Goal: Task Accomplishment & Management: Complete application form

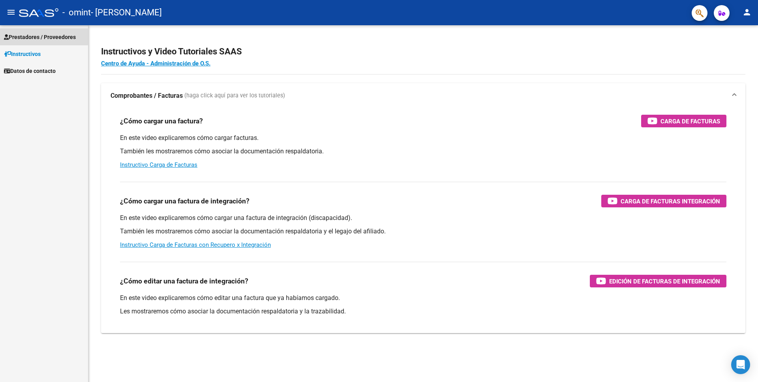
click at [30, 33] on span "Prestadores / Proveedores" at bounding box center [40, 37] width 72 height 9
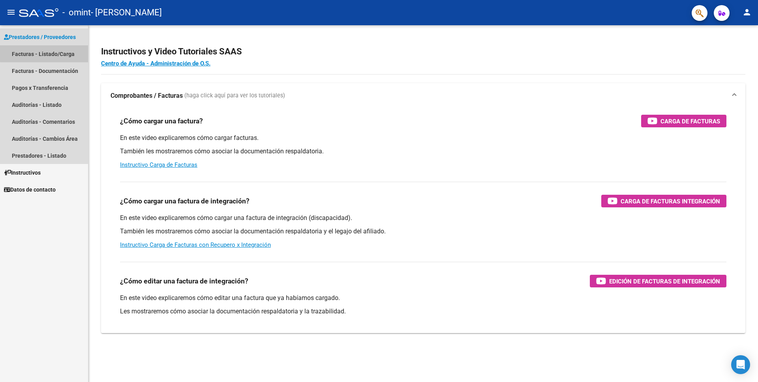
click at [49, 53] on link "Facturas - Listado/Carga" at bounding box center [44, 53] width 88 height 17
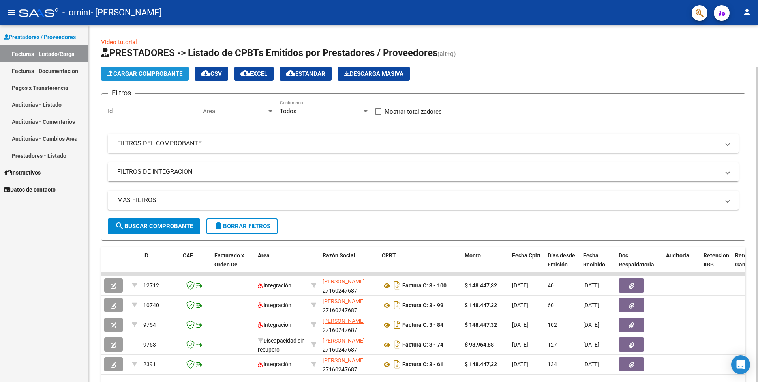
click at [164, 76] on span "Cargar Comprobante" at bounding box center [144, 73] width 75 height 7
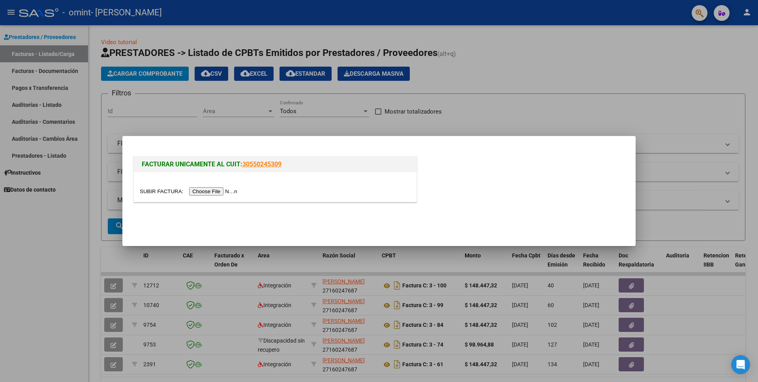
click at [230, 193] on input "file" at bounding box center [190, 191] width 100 height 8
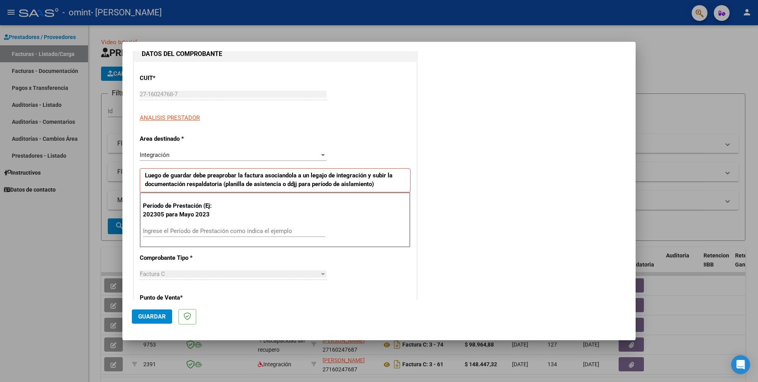
scroll to position [118, 0]
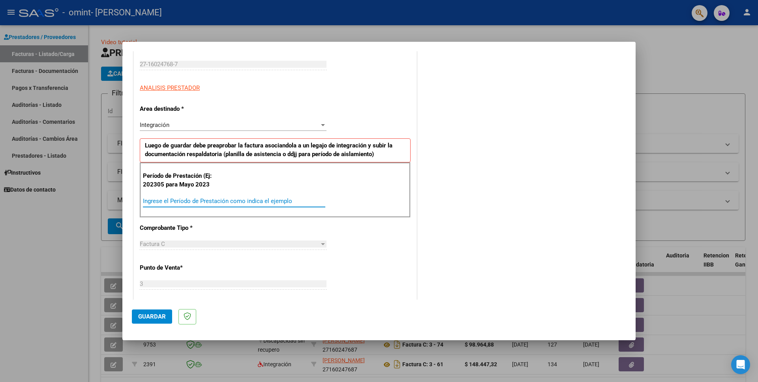
click at [149, 201] on input "Ingrese el Período de Prestación como indica el ejemplo" at bounding box center [234, 201] width 182 height 7
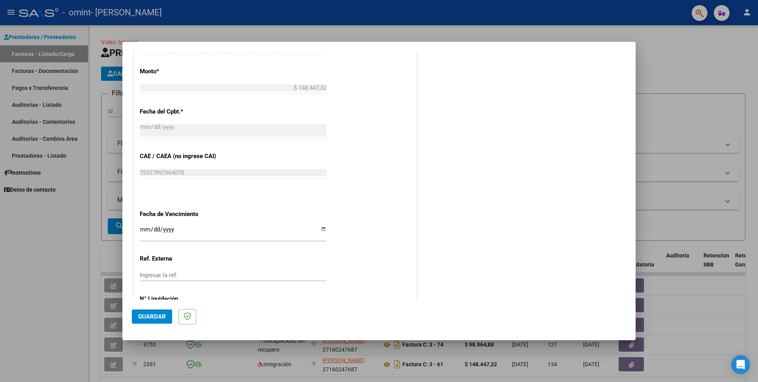
scroll to position [421, 0]
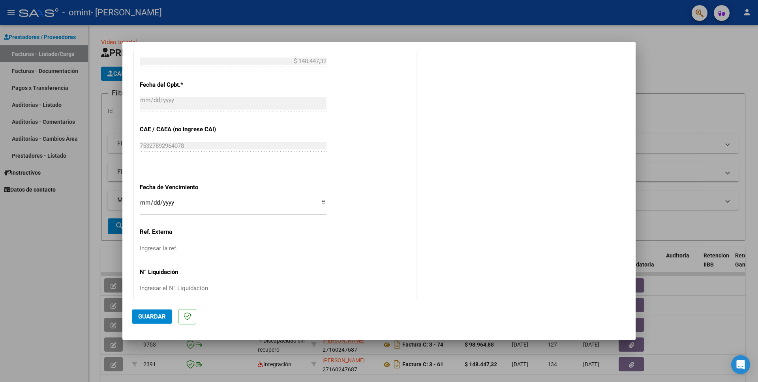
type input "202507"
click at [151, 318] on span "Guardar" at bounding box center [152, 316] width 28 height 7
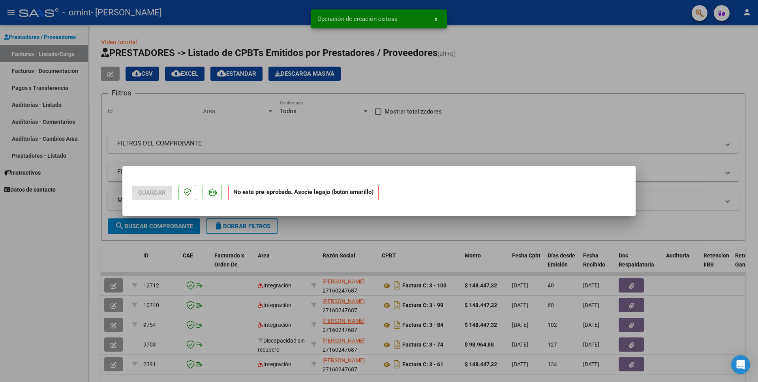
scroll to position [0, 0]
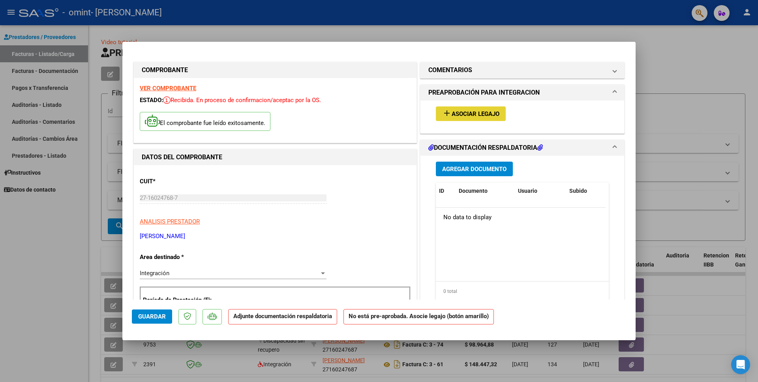
click at [451, 114] on span "Asociar Legajo" at bounding box center [475, 113] width 48 height 7
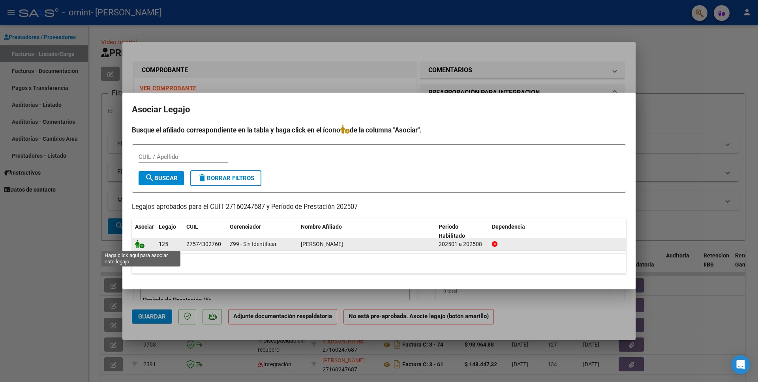
click at [142, 245] on icon at bounding box center [139, 244] width 9 height 9
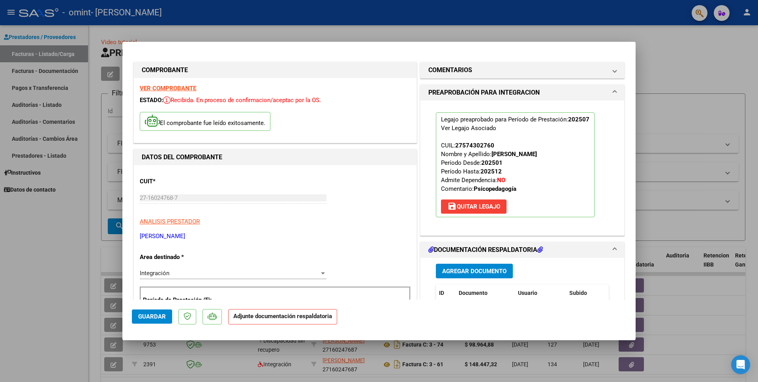
click at [511, 251] on h1 "DOCUMENTACIÓN RESPALDATORIA" at bounding box center [485, 249] width 114 height 9
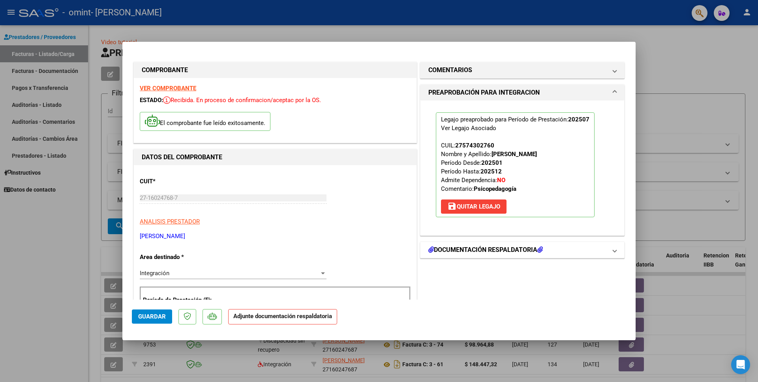
click at [613, 251] on span at bounding box center [614, 249] width 3 height 9
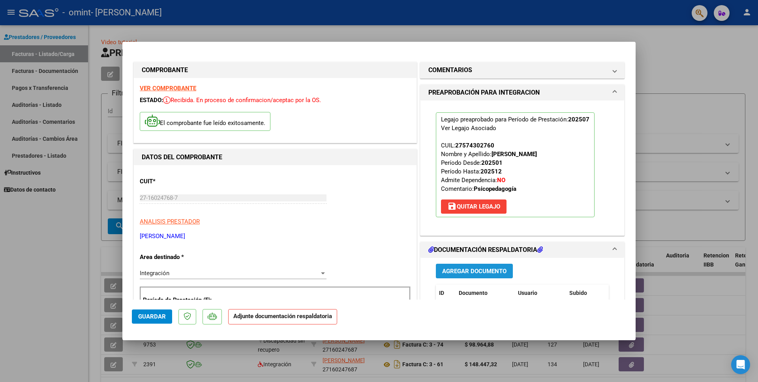
click at [480, 271] on span "Agregar Documento" at bounding box center [474, 271] width 64 height 7
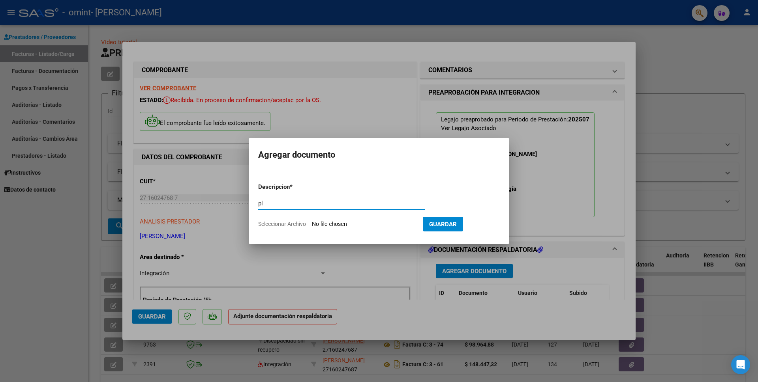
type input "p"
type input "Planilla de Asistencia"
click at [336, 221] on input "Seleccionar Archivo" at bounding box center [364, 224] width 105 height 7
type input "C:\fakepath\SALCEDO V -PSP - [DATE].pdf"
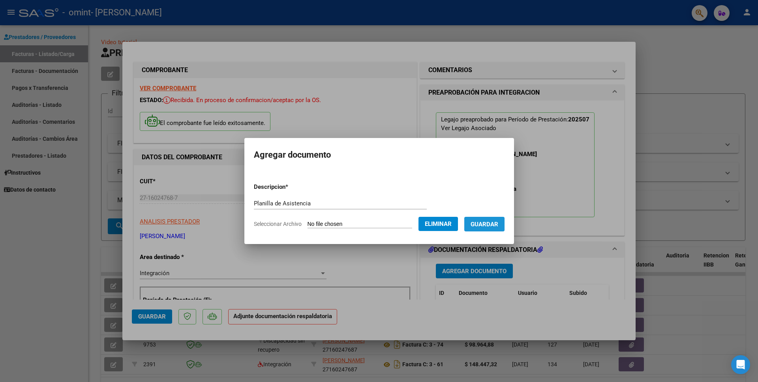
click at [492, 223] on span "Guardar" at bounding box center [484, 224] width 28 height 7
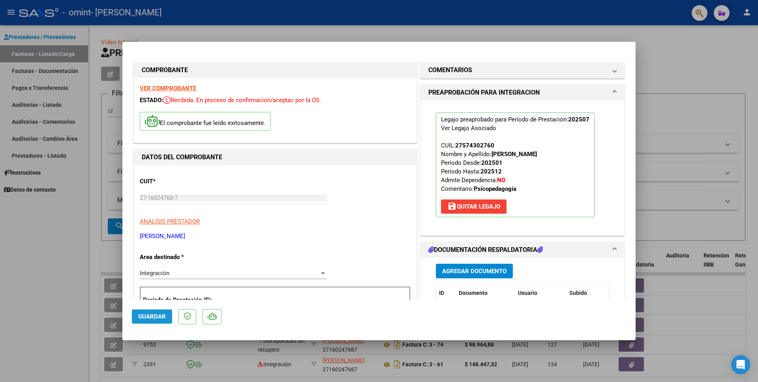
click at [146, 316] on span "Guardar" at bounding box center [152, 316] width 28 height 7
click at [38, 231] on div at bounding box center [379, 191] width 758 height 382
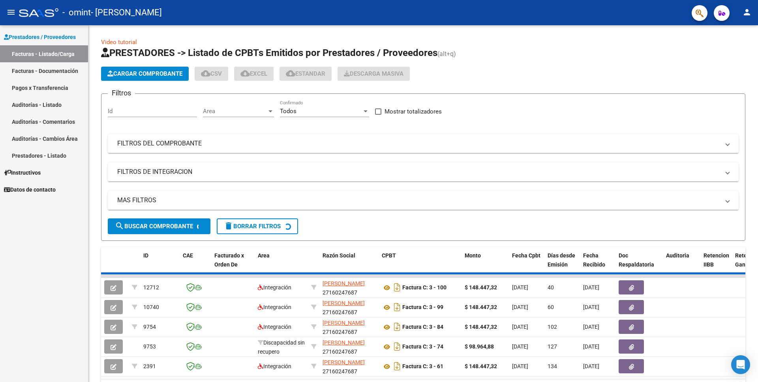
click at [38, 231] on div "Prestadores / Proveedores Facturas - Listado/Carga Facturas - Documentación Pag…" at bounding box center [44, 203] width 88 height 357
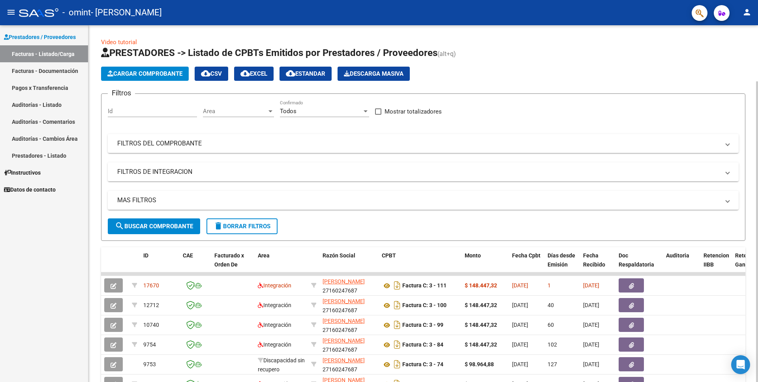
click at [138, 115] on div "Id" at bounding box center [152, 108] width 89 height 17
click at [139, 114] on input "Id" at bounding box center [152, 111] width 89 height 7
click at [272, 109] on div at bounding box center [270, 111] width 7 height 6
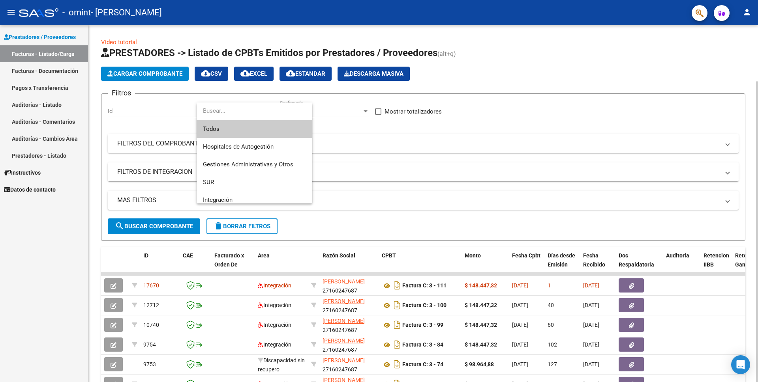
click at [395, 172] on div at bounding box center [379, 191] width 758 height 382
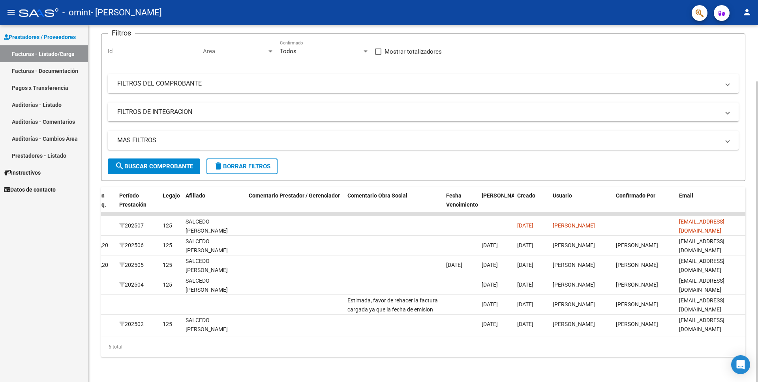
scroll to position [0, 1020]
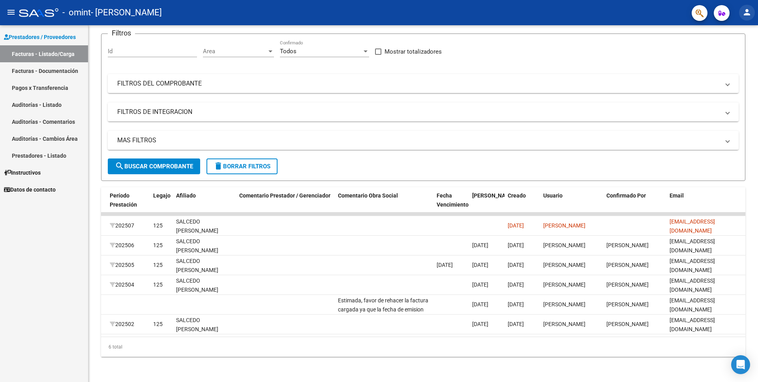
click at [747, 13] on mat-icon "person" at bounding box center [746, 11] width 9 height 9
click at [726, 51] on button "exit_to_app Salir" at bounding box center [730, 52] width 48 height 19
